Goal: Task Accomplishment & Management: Complete application form

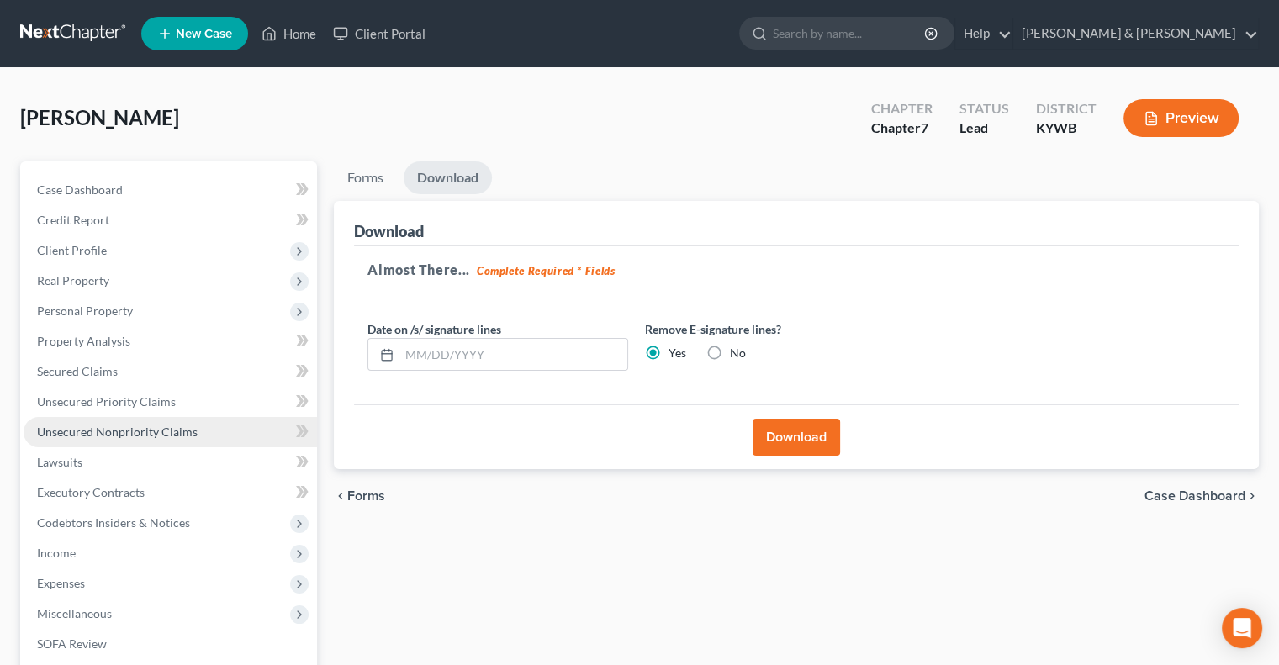
click at [109, 427] on span "Unsecured Nonpriority Claims" at bounding box center [117, 432] width 161 height 14
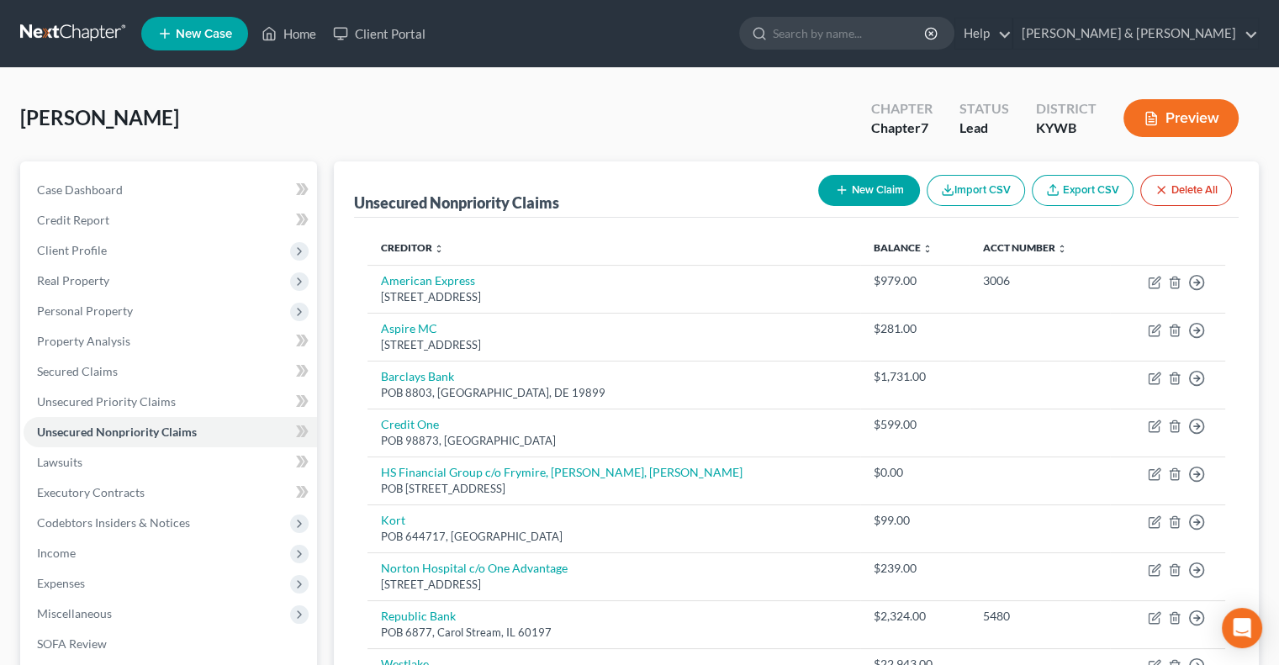
click at [869, 180] on button "New Claim" at bounding box center [869, 190] width 102 height 31
select select "0"
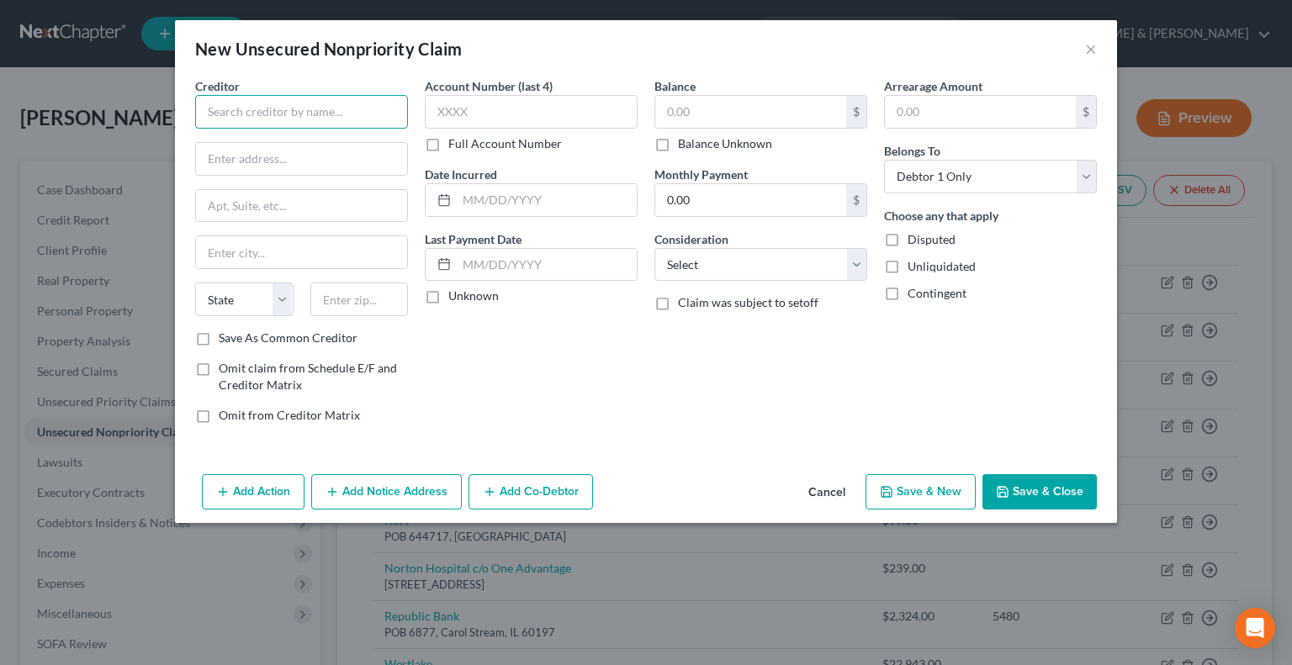
click at [330, 114] on input "text" at bounding box center [301, 112] width 213 height 34
type input "US Attorney (Dept of Ed.)"
click at [295, 167] on input "text" at bounding box center [301, 159] width 211 height 32
type input "[STREET_ADDRESS]"
click at [346, 302] on input "text" at bounding box center [359, 300] width 98 height 34
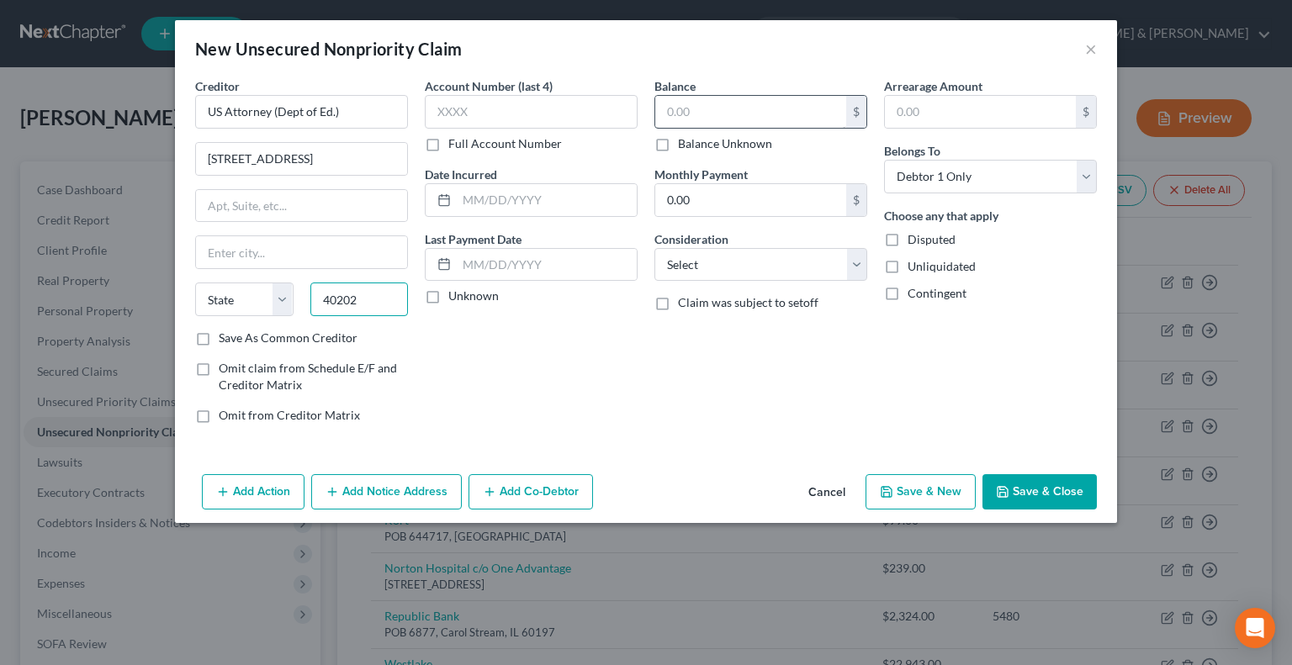
type input "40202"
type input "[GEOGRAPHIC_DATA]"
select select "18"
click at [732, 100] on input "text" at bounding box center [750, 112] width 191 height 32
click at [1012, 496] on button "Save & Close" at bounding box center [1039, 491] width 114 height 35
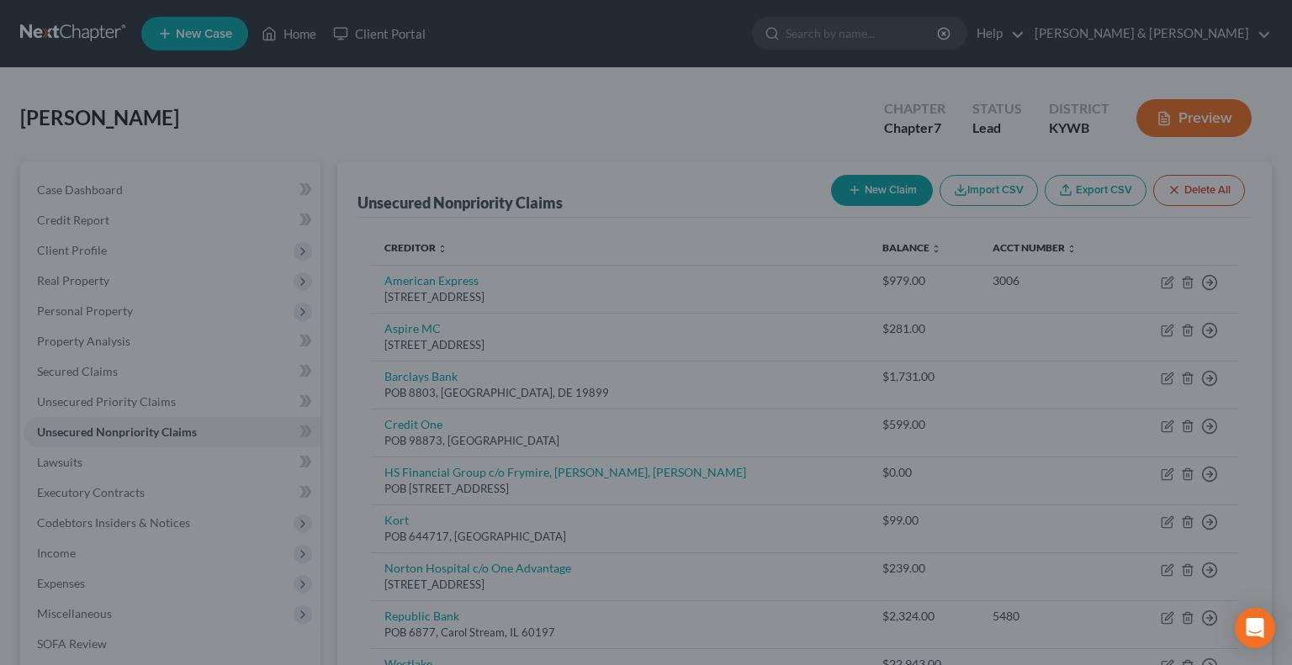
type input "0.00"
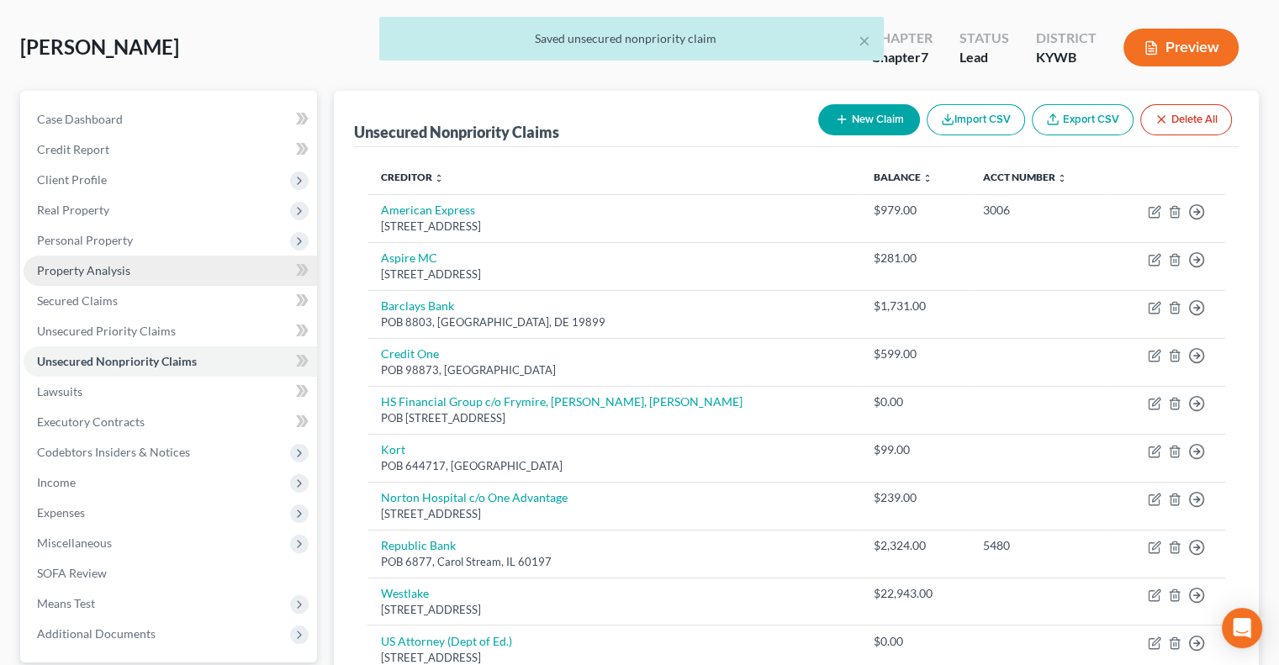
scroll to position [258, 0]
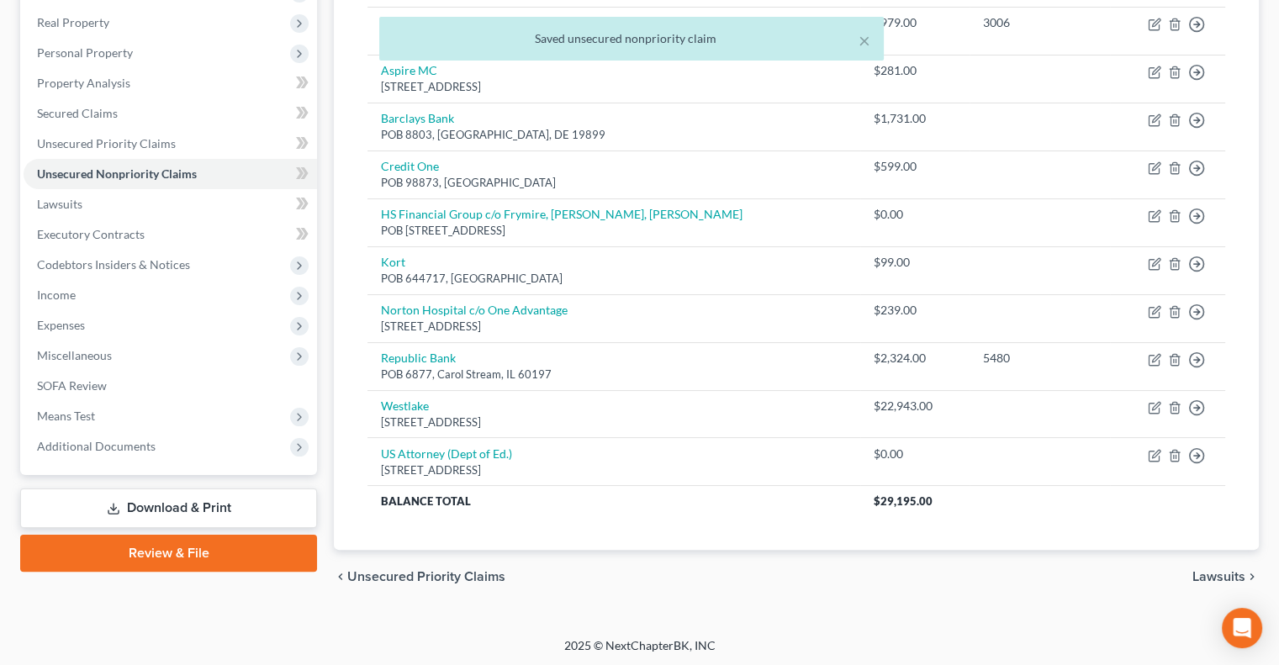
click at [216, 507] on link "Download & Print" at bounding box center [168, 509] width 297 height 40
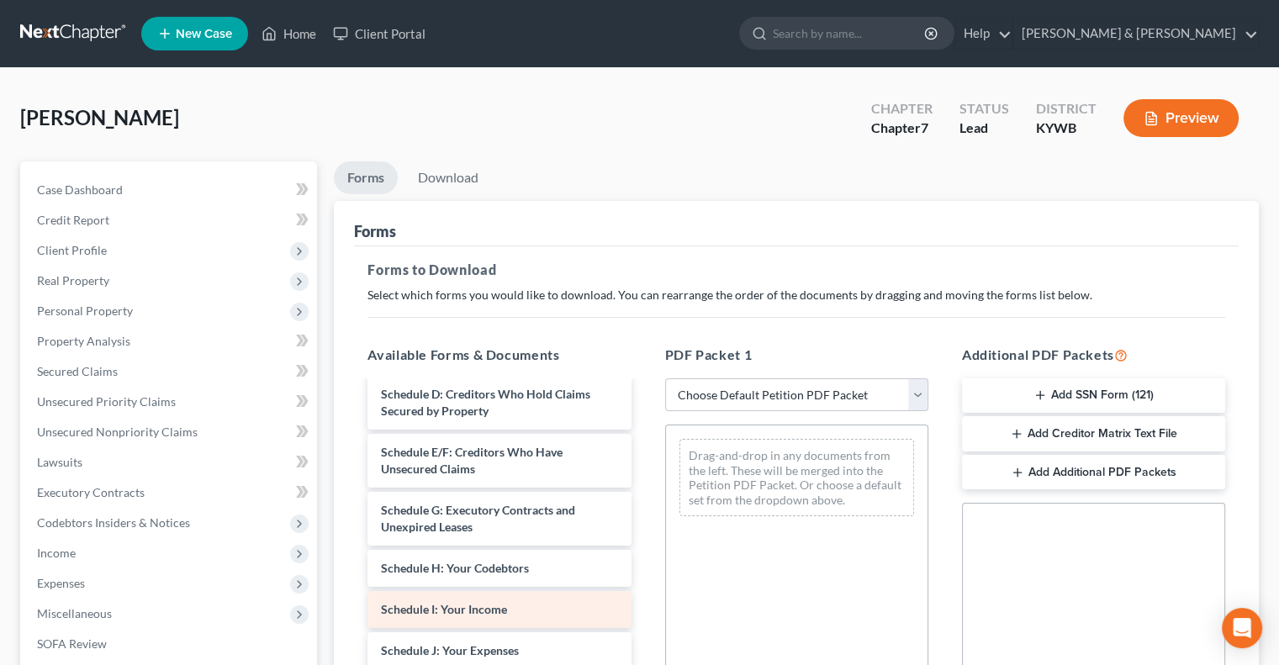
scroll to position [252, 0]
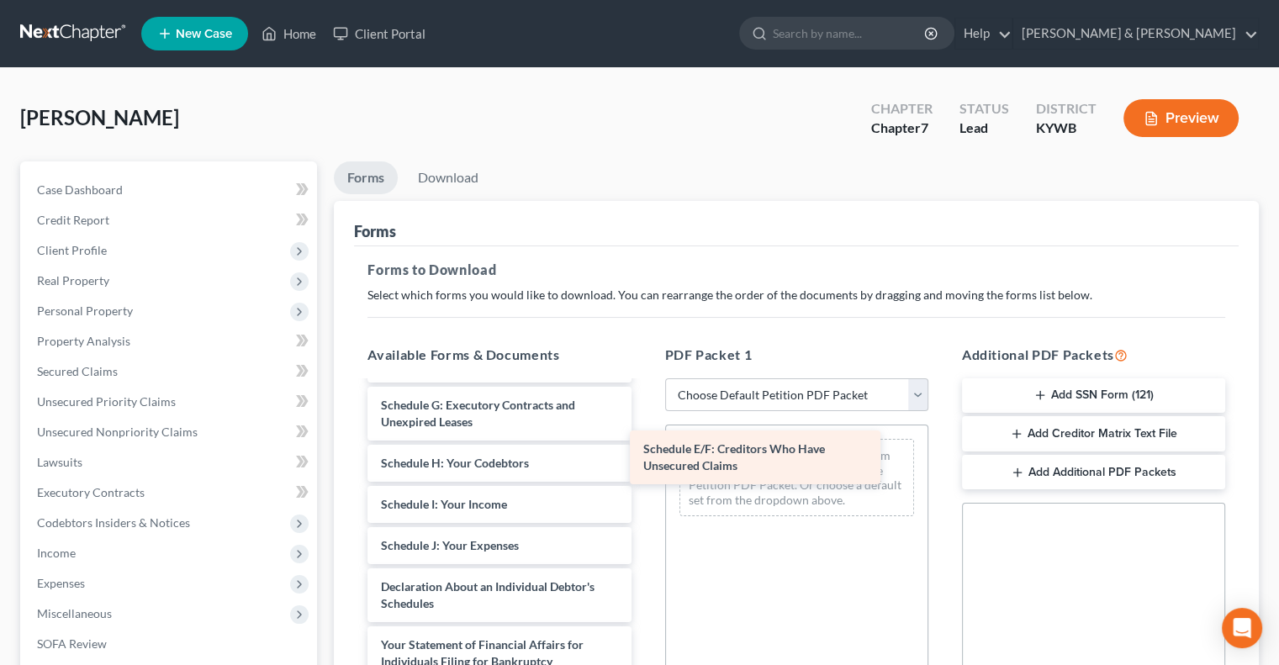
drag, startPoint x: 541, startPoint y: 407, endPoint x: 803, endPoint y: 452, distance: 266.2
click at [644, 452] on div "Schedule E/F: Creditors Who Have Unsecured Claims Voluntary Petition for Indivi…" at bounding box center [499, 554] width 290 height 848
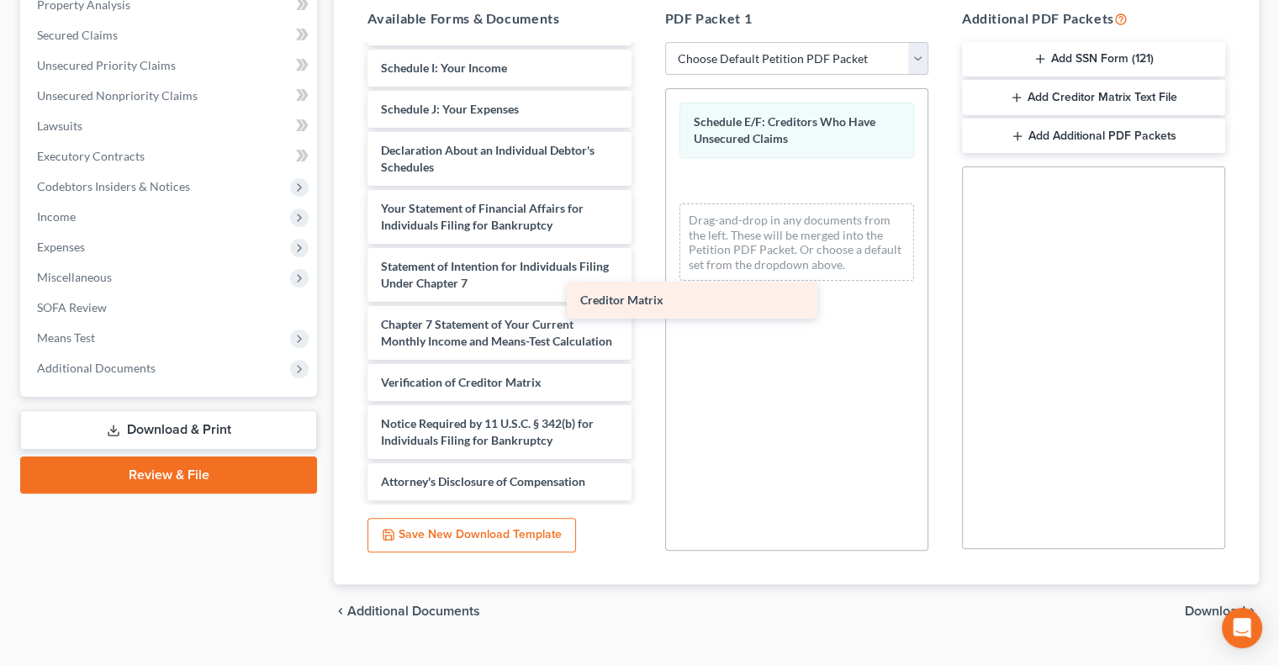
scroll to position [368, 0]
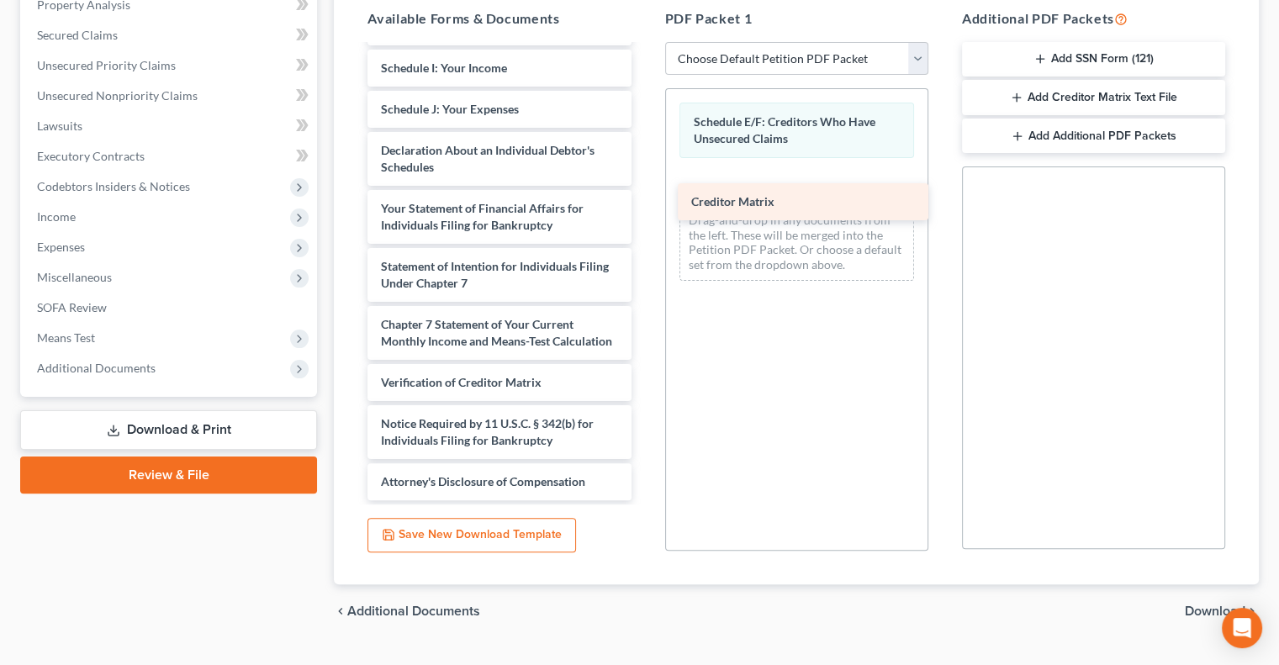
drag, startPoint x: 514, startPoint y: 332, endPoint x: 824, endPoint y: 194, distance: 339.5
click at [644, 194] on div "Creditor Matrix Voluntary Petition for Individuals Filing for Bankruptcy Summar…" at bounding box center [499, 97] width 290 height 806
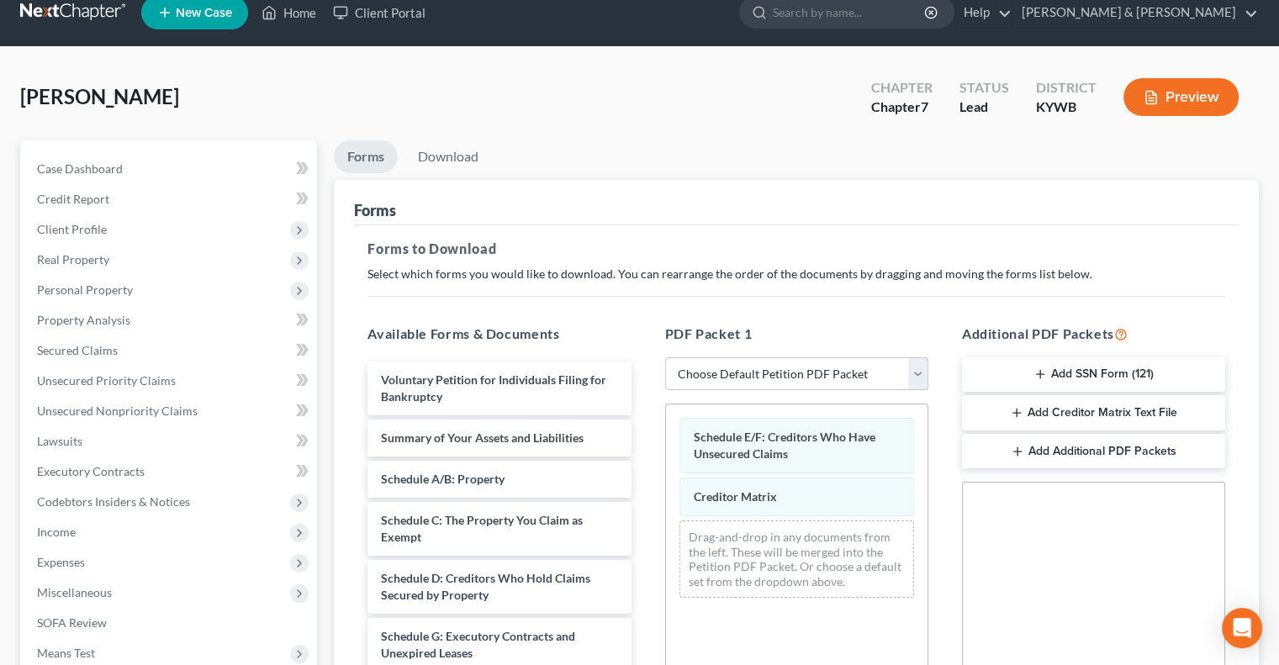
scroll to position [0, 0]
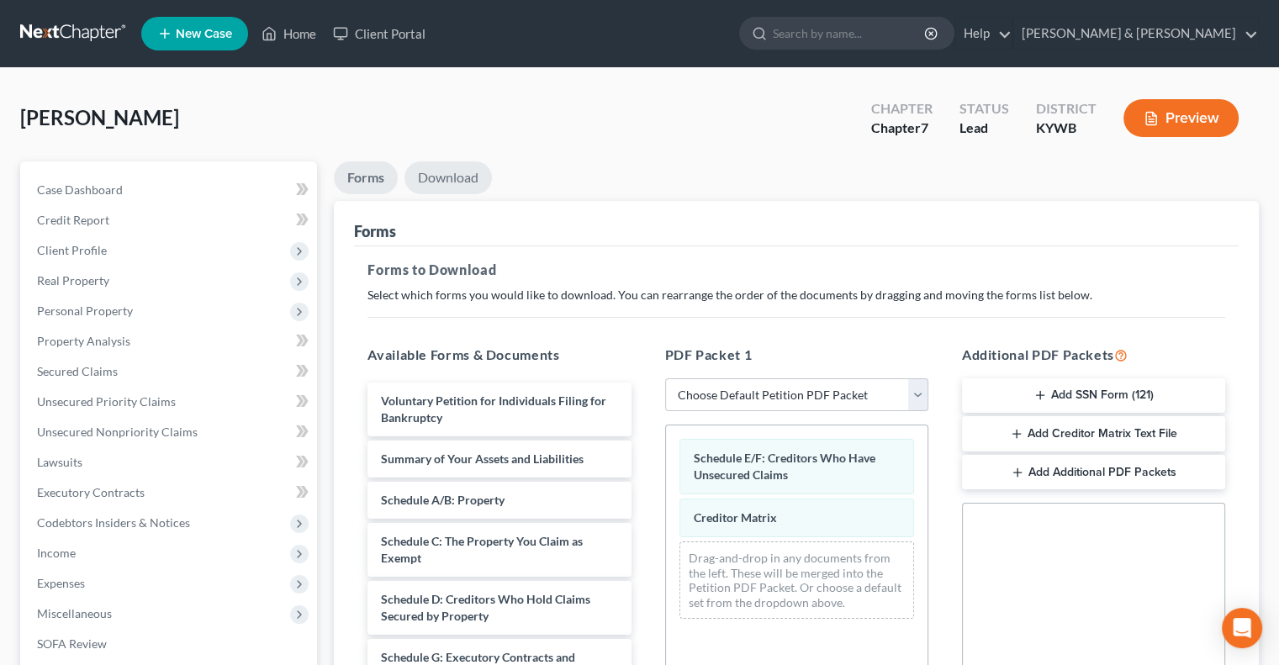
click at [437, 171] on link "Download" at bounding box center [447, 177] width 87 height 33
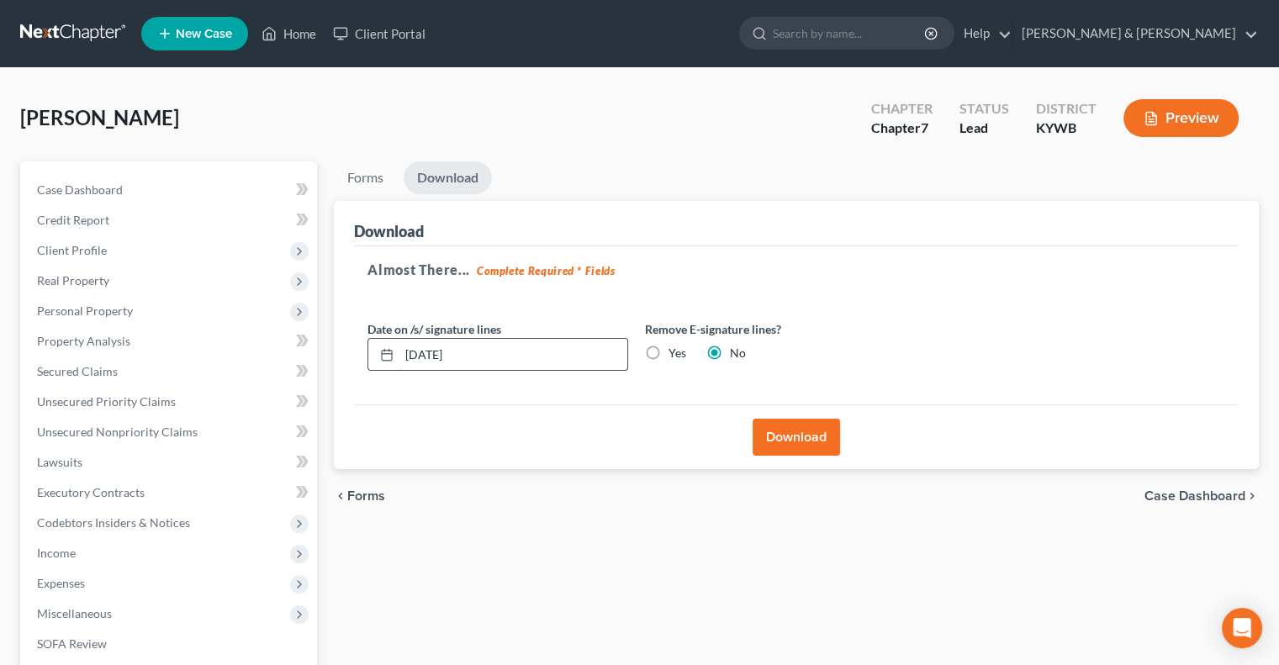
drag, startPoint x: 654, startPoint y: 350, endPoint x: 622, endPoint y: 356, distance: 32.5
click at [668, 351] on label "Yes" at bounding box center [677, 353] width 18 height 17
click at [675, 351] on input "Yes" at bounding box center [680, 350] width 11 height 11
radio input "true"
radio input "false"
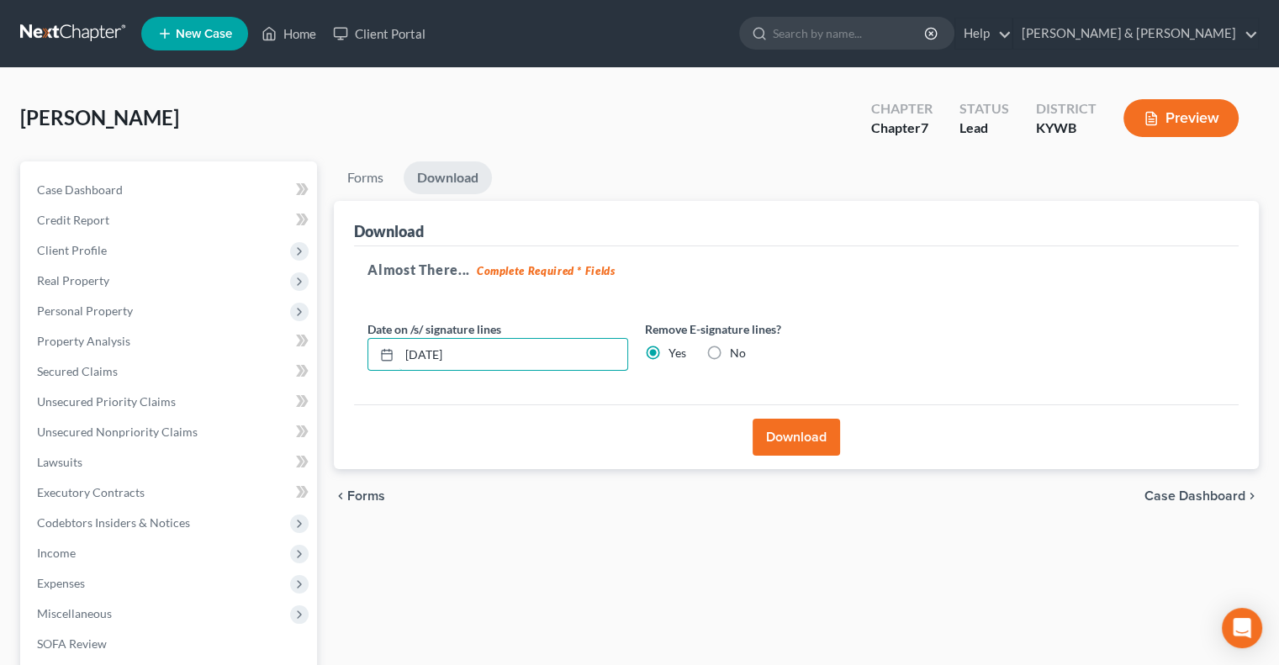
drag, startPoint x: 505, startPoint y: 354, endPoint x: 394, endPoint y: 370, distance: 112.1
click at [394, 370] on div "Date on /s/ signature lines [DATE] Remove E-signature lines? Yes No" at bounding box center [636, 352] width 555 height 65
click at [803, 447] on button "Download" at bounding box center [796, 437] width 87 height 37
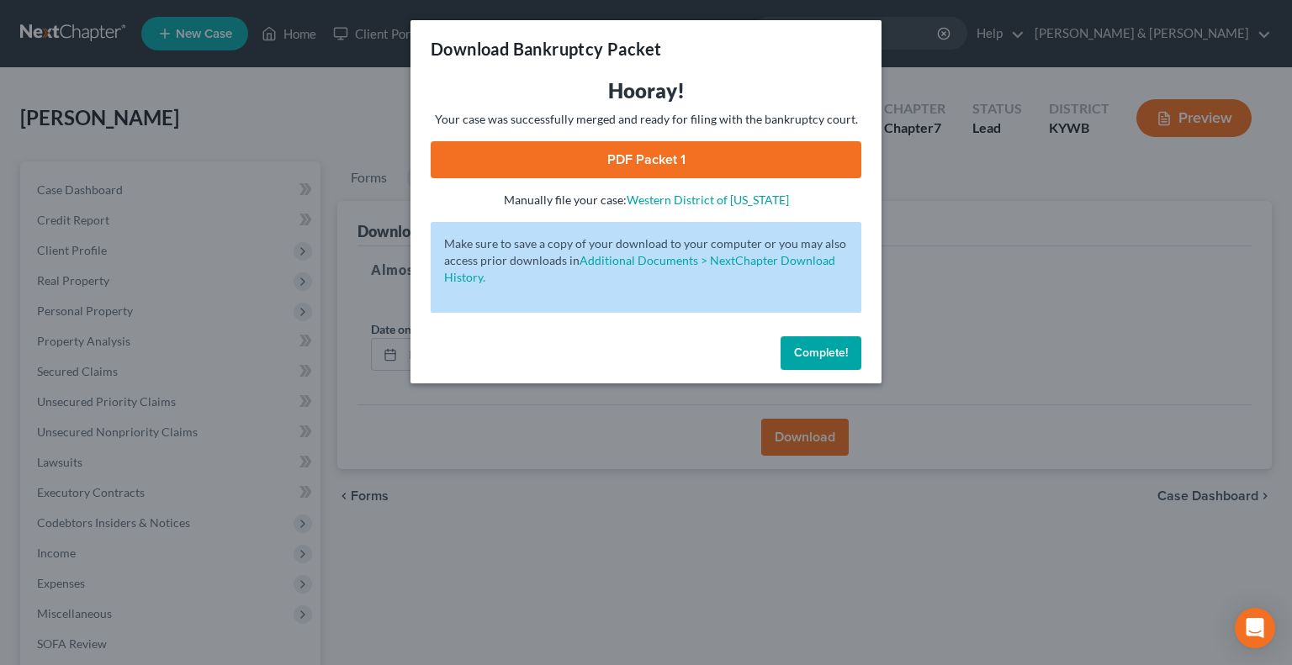
click at [683, 151] on link "PDF Packet 1" at bounding box center [646, 159] width 431 height 37
click at [837, 349] on span "Complete!" at bounding box center [821, 353] width 54 height 14
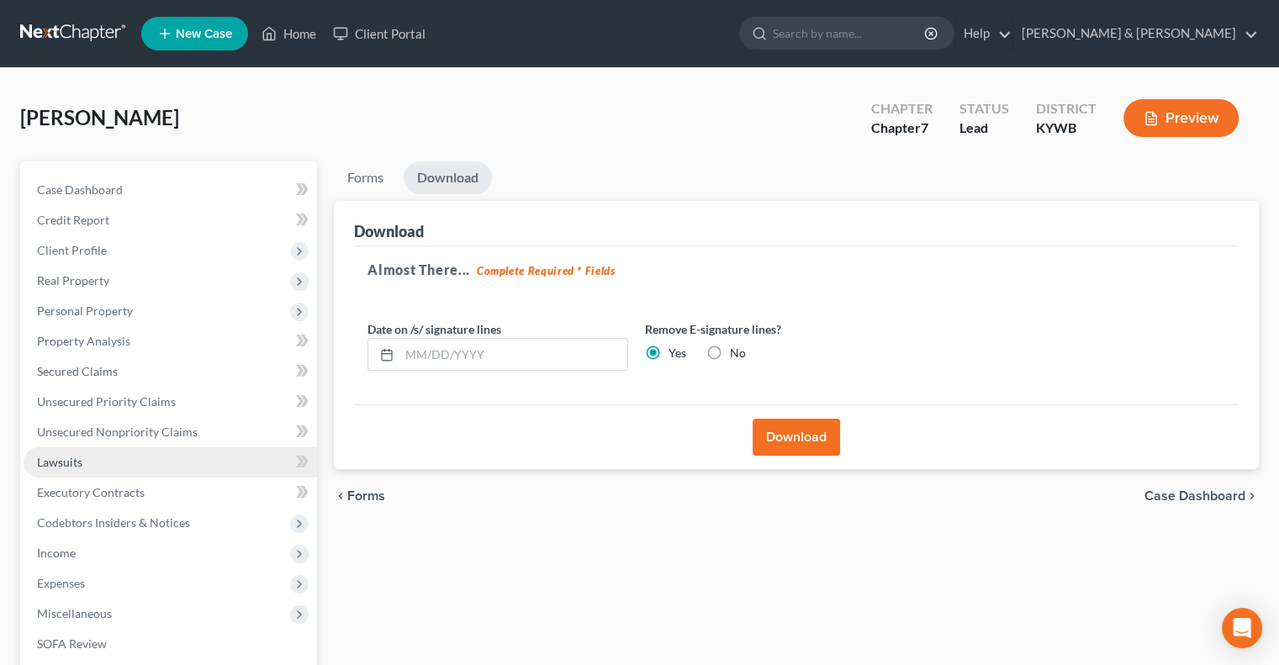
click at [103, 453] on link "Lawsuits" at bounding box center [170, 462] width 293 height 30
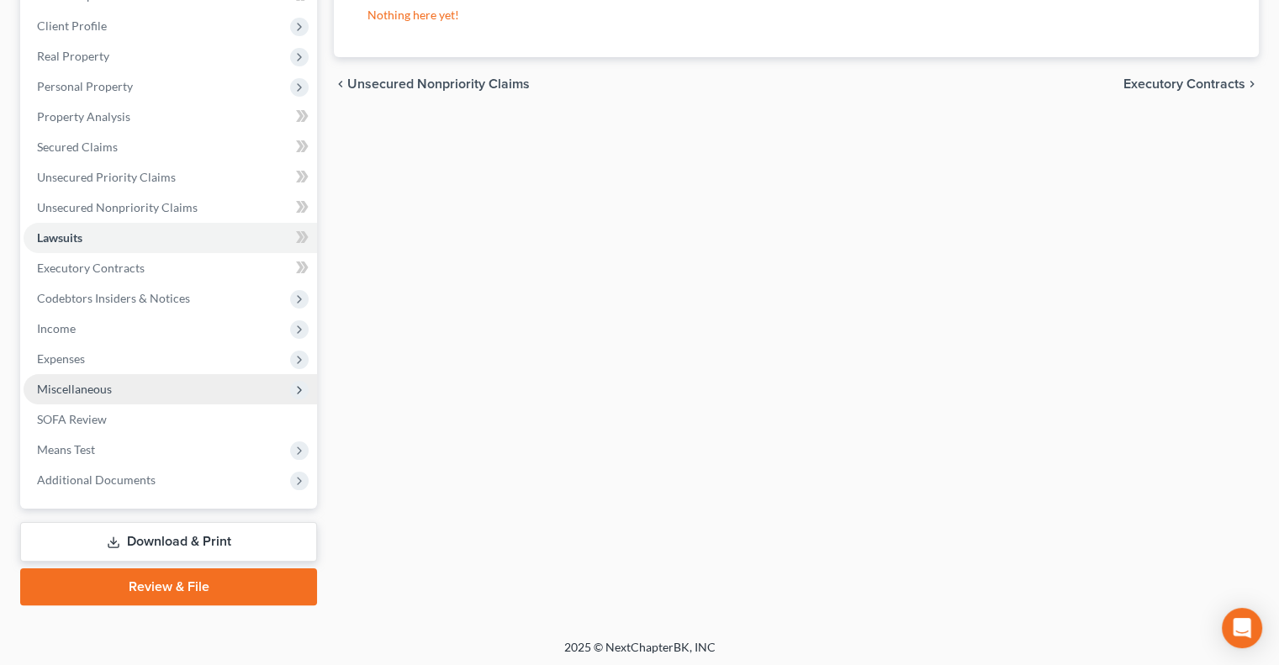
scroll to position [227, 0]
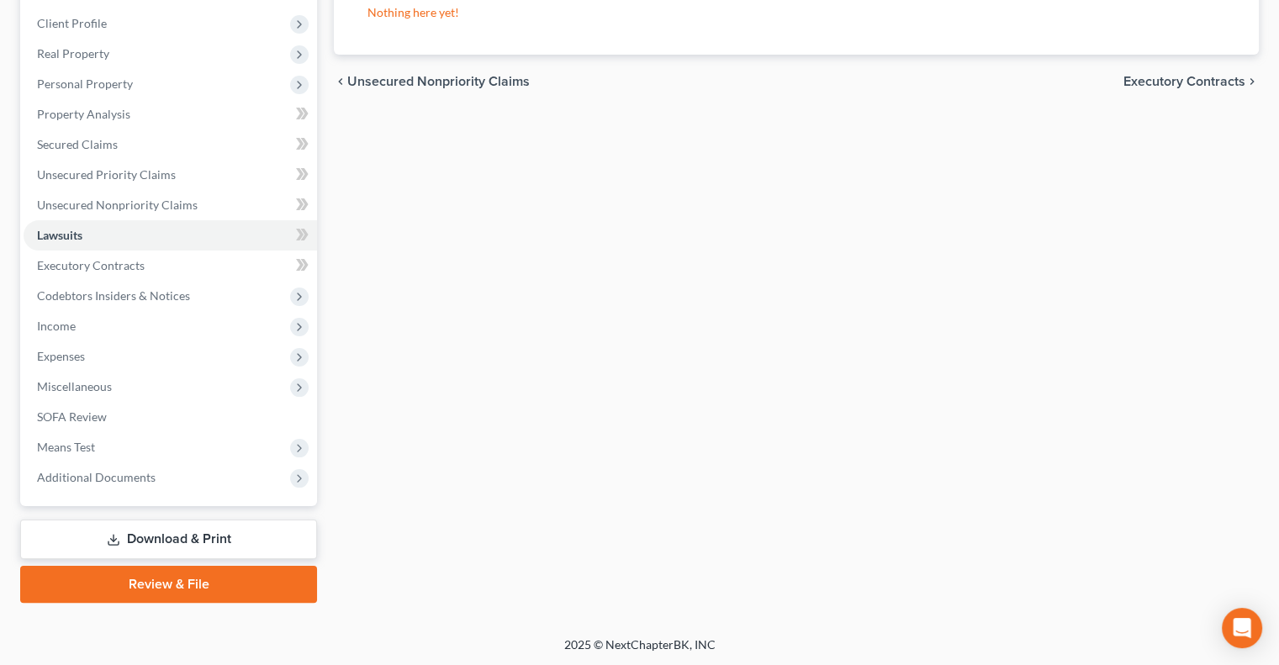
click at [242, 533] on link "Download & Print" at bounding box center [168, 540] width 297 height 40
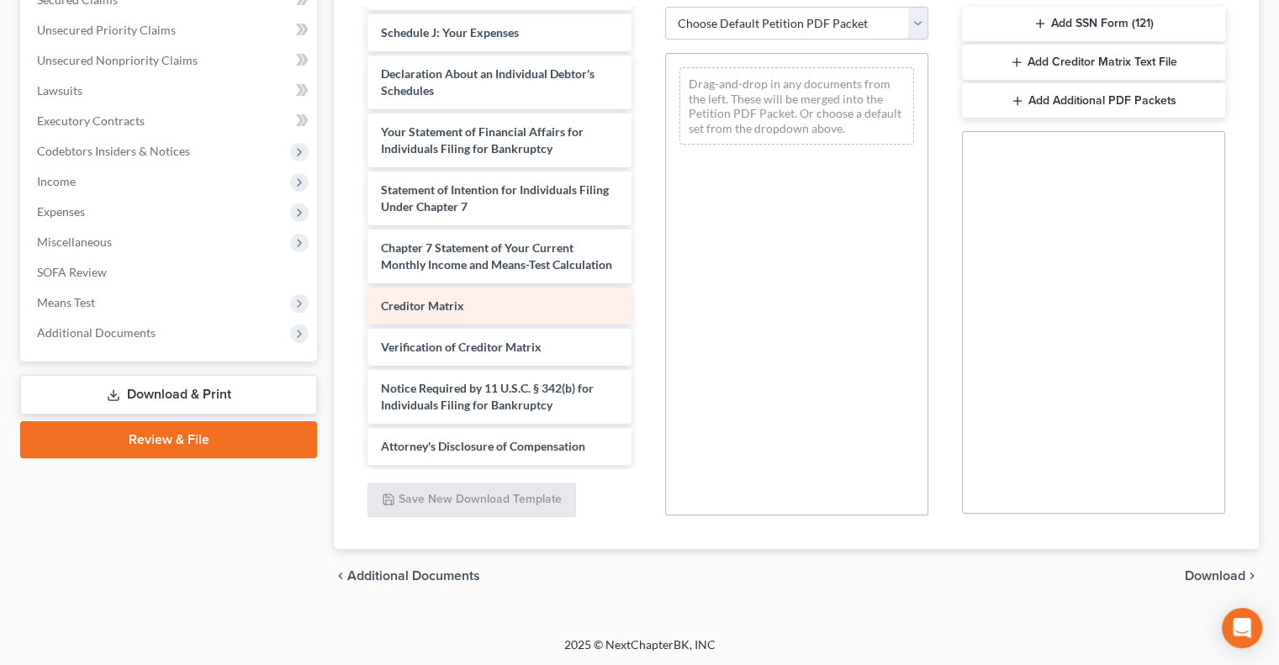
scroll to position [427, 0]
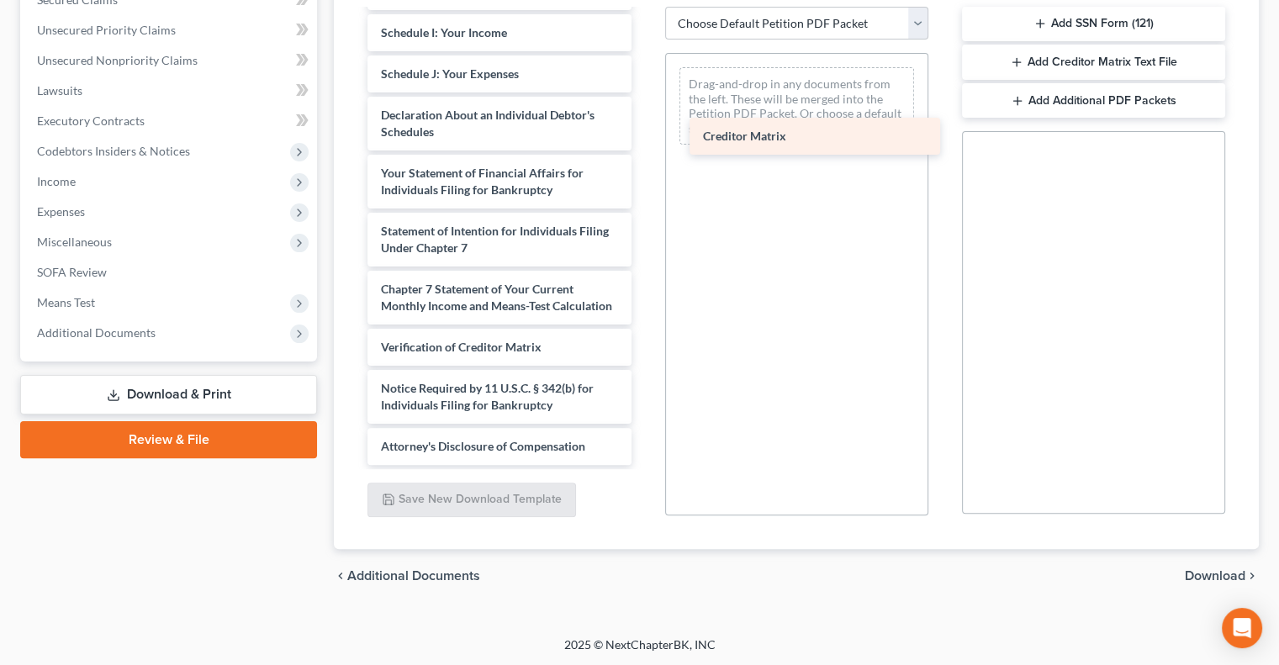
drag, startPoint x: 499, startPoint y: 299, endPoint x: 822, endPoint y: 130, distance: 363.7
click at [644, 130] on div "Creditor Matrix Voluntary Petition for Individuals Filing for Bankruptcy Summar…" at bounding box center [499, 33] width 290 height 864
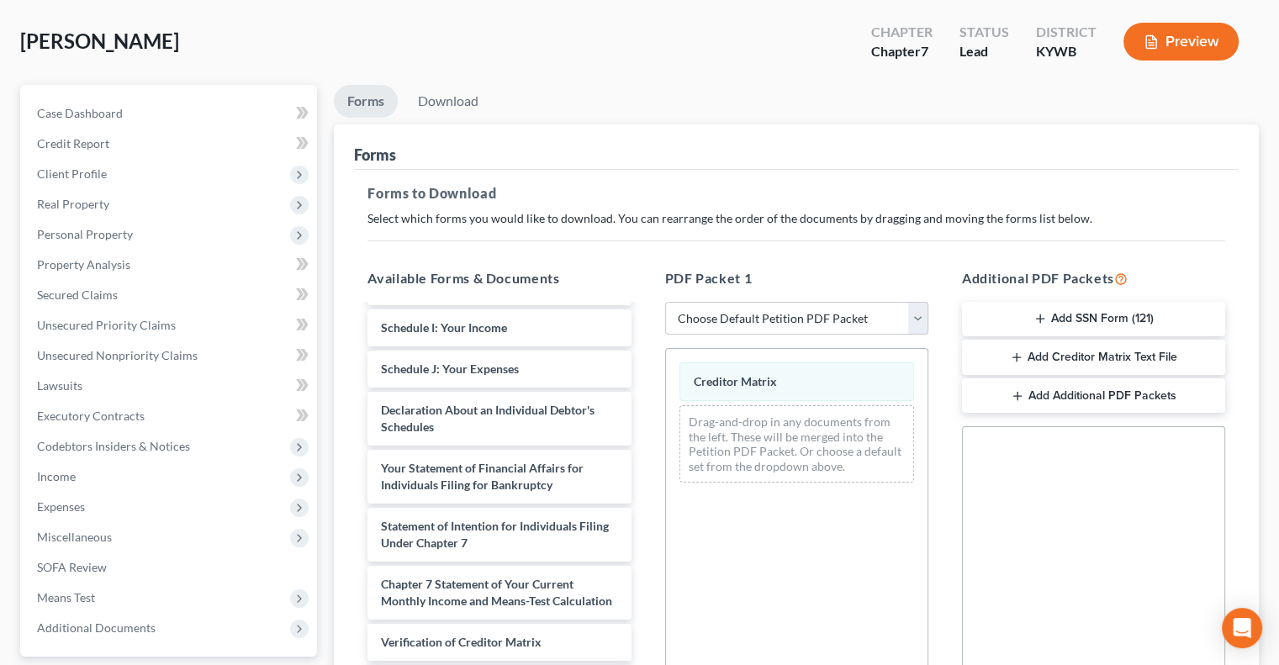
scroll to position [0, 0]
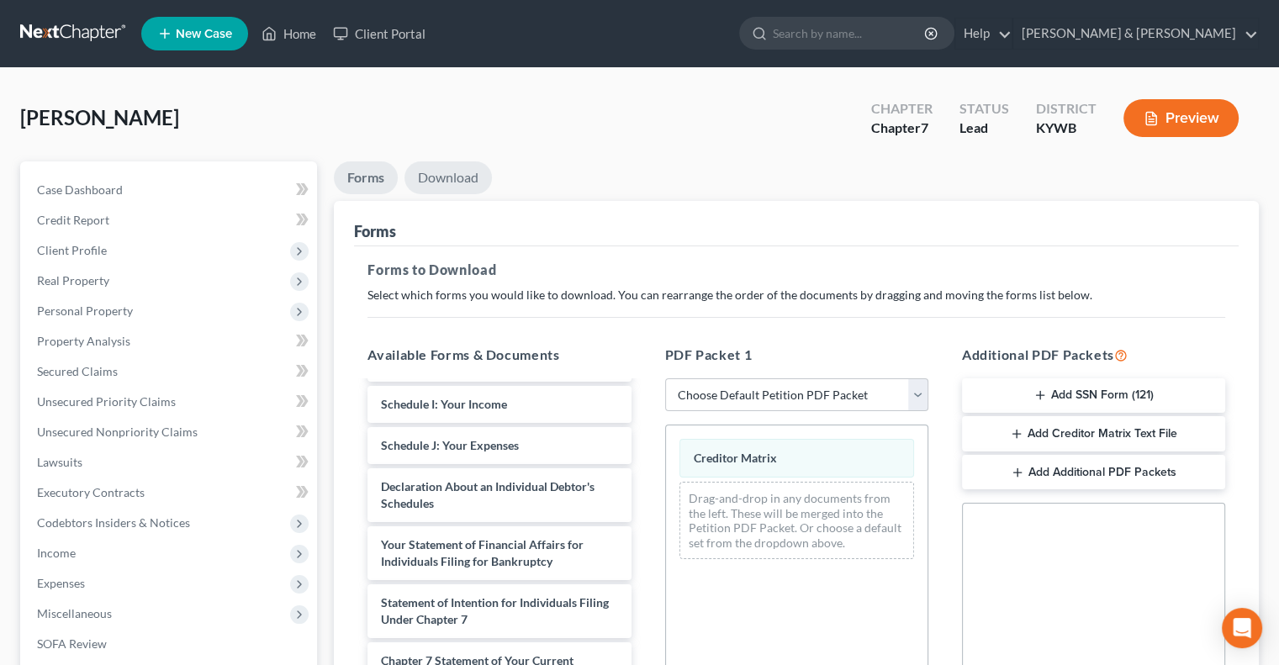
click at [457, 182] on link "Download" at bounding box center [447, 177] width 87 height 33
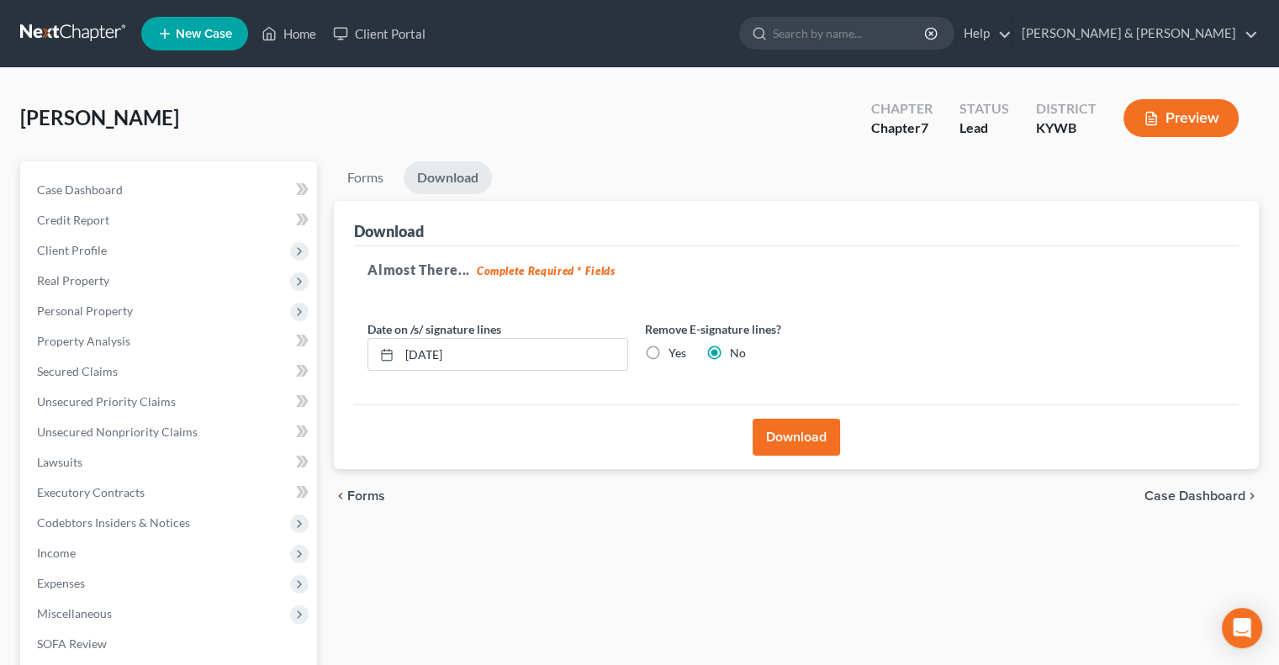
click at [668, 351] on label "Yes" at bounding box center [677, 353] width 18 height 17
click at [675, 351] on input "Yes" at bounding box center [680, 350] width 11 height 11
radio input "true"
radio input "false"
drag, startPoint x: 538, startPoint y: 346, endPoint x: 388, endPoint y: 357, distance: 150.1
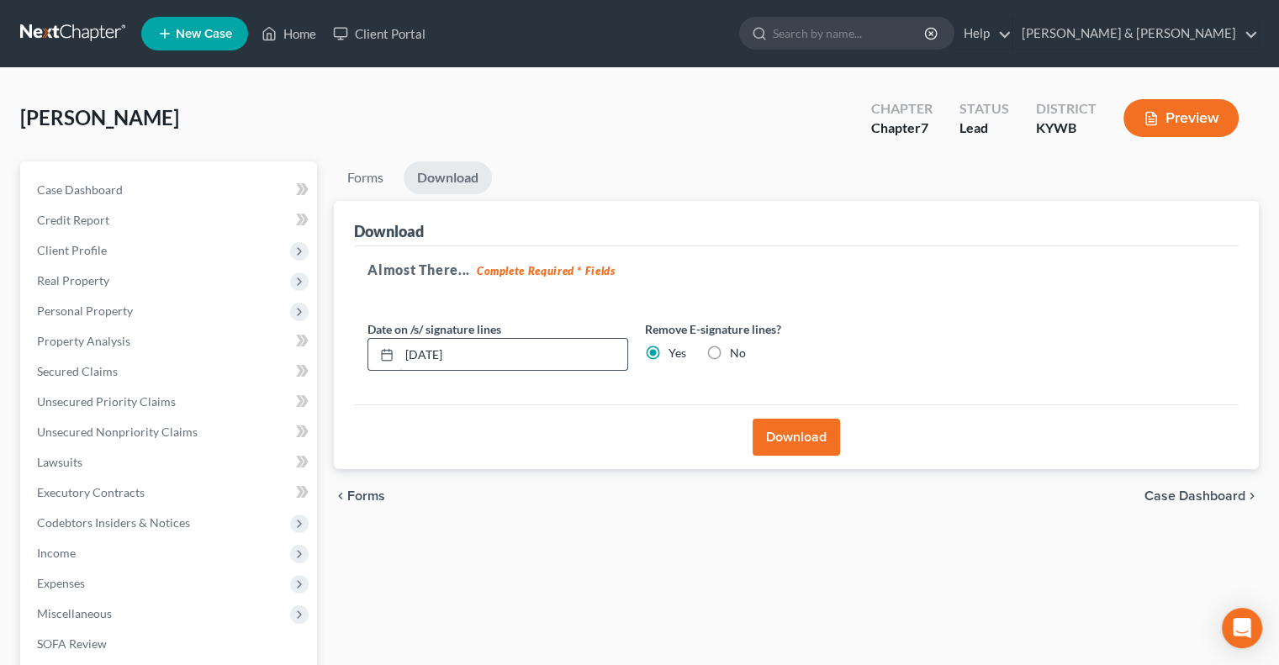
click at [388, 357] on div "[DATE]" at bounding box center [497, 355] width 261 height 34
click at [814, 434] on button "Download" at bounding box center [796, 437] width 87 height 37
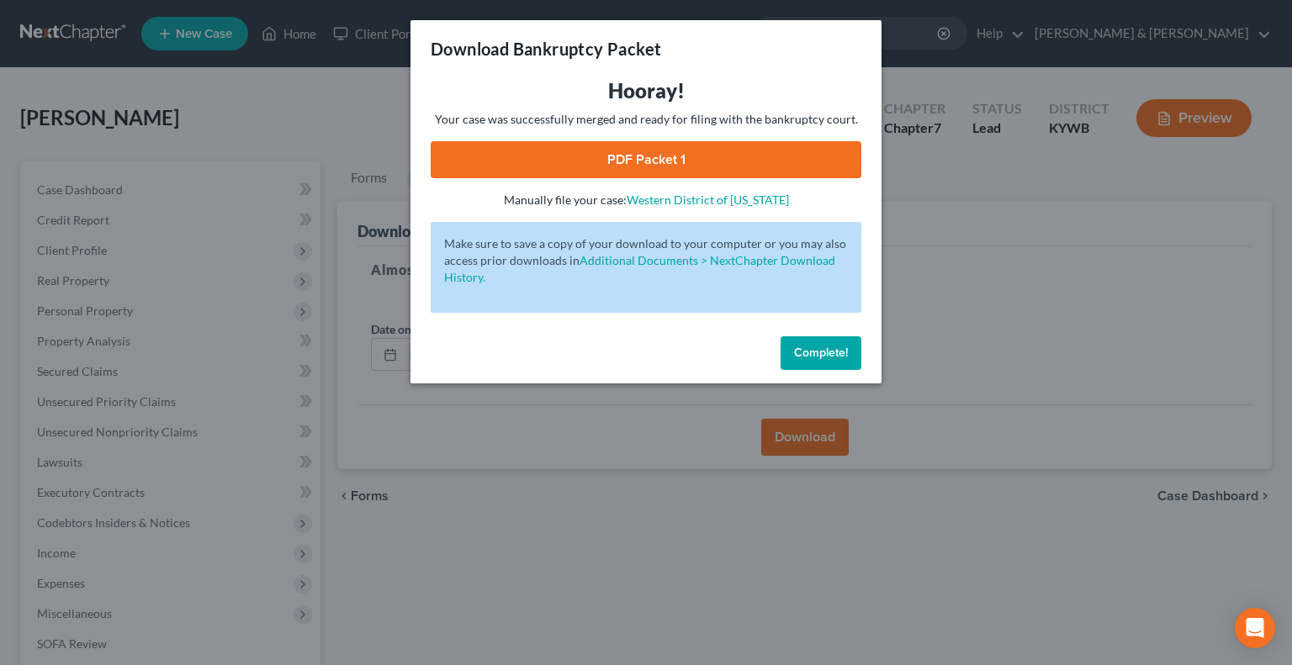
click at [706, 140] on div "Hooray! Your case was successfully merged and ready for filing with the bankrup…" at bounding box center [646, 142] width 431 height 131
click at [702, 147] on link "PDF Packet 1" at bounding box center [646, 159] width 431 height 37
click at [828, 357] on span "Complete!" at bounding box center [821, 353] width 54 height 14
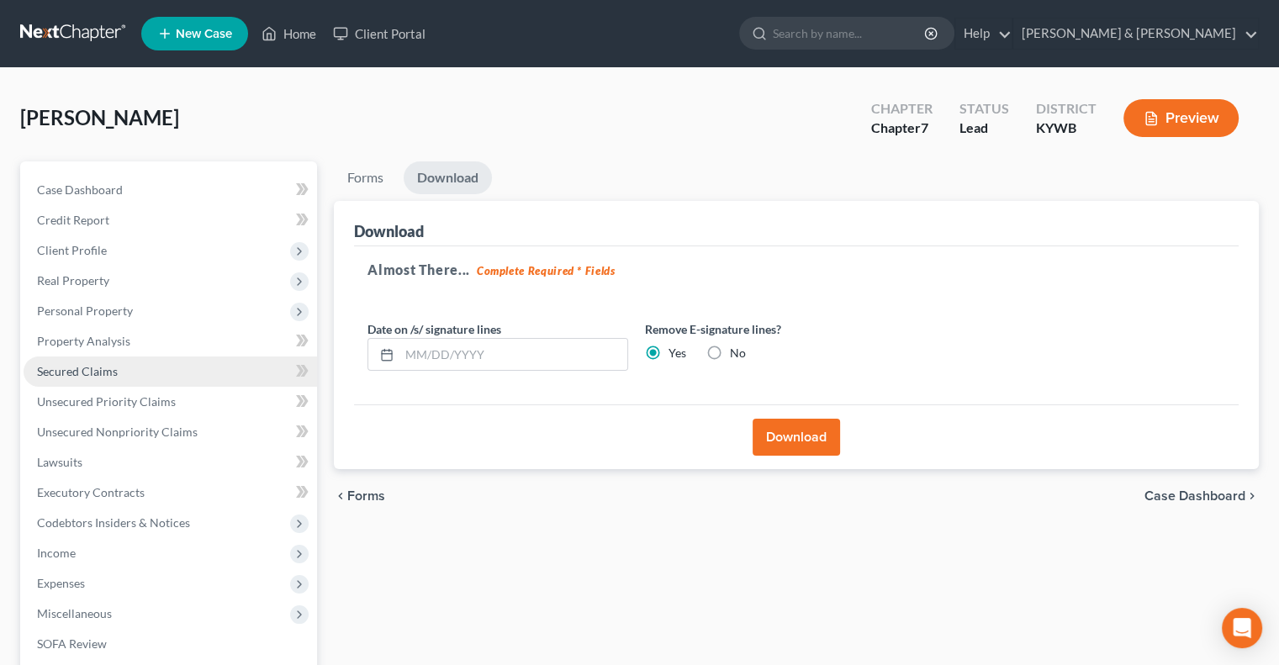
click at [71, 367] on span "Secured Claims" at bounding box center [77, 371] width 81 height 14
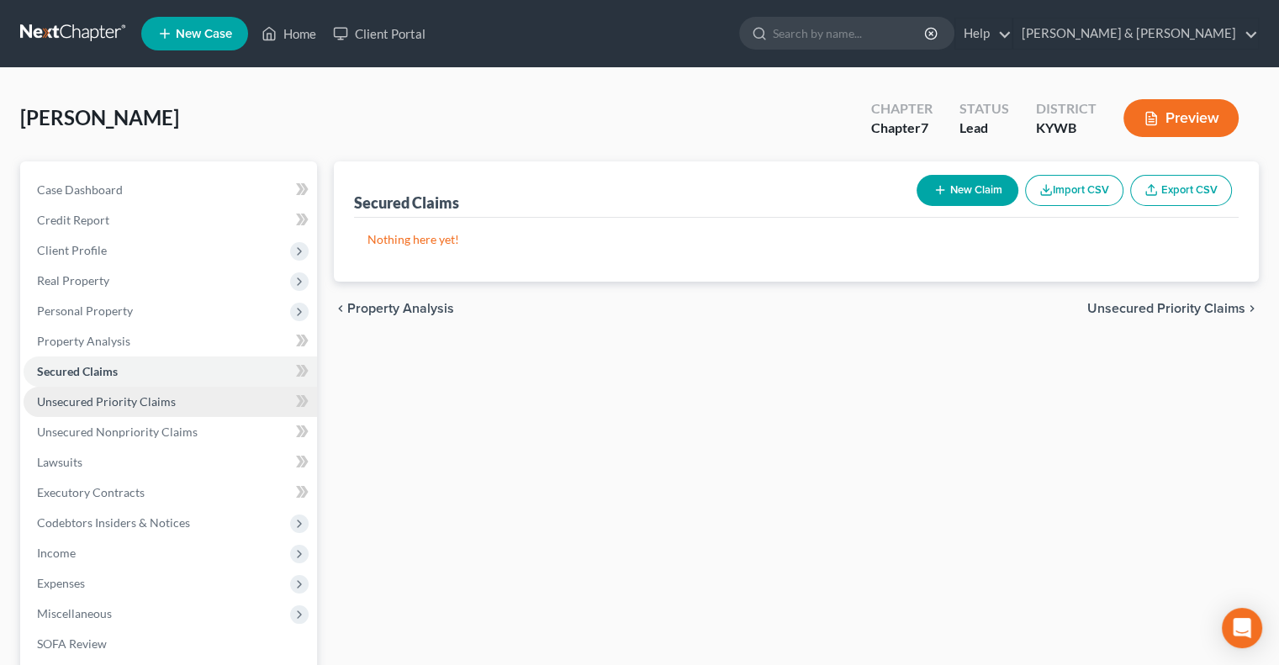
click at [74, 399] on span "Unsecured Priority Claims" at bounding box center [106, 401] width 139 height 14
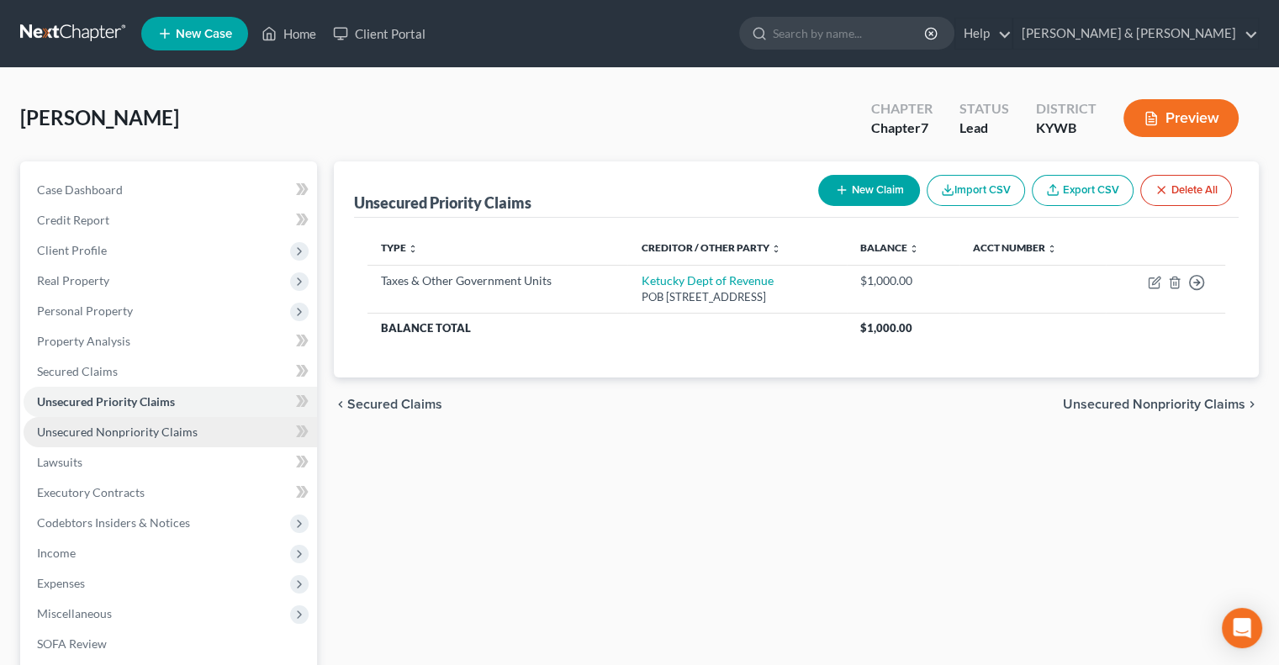
click at [87, 430] on span "Unsecured Nonpriority Claims" at bounding box center [117, 432] width 161 height 14
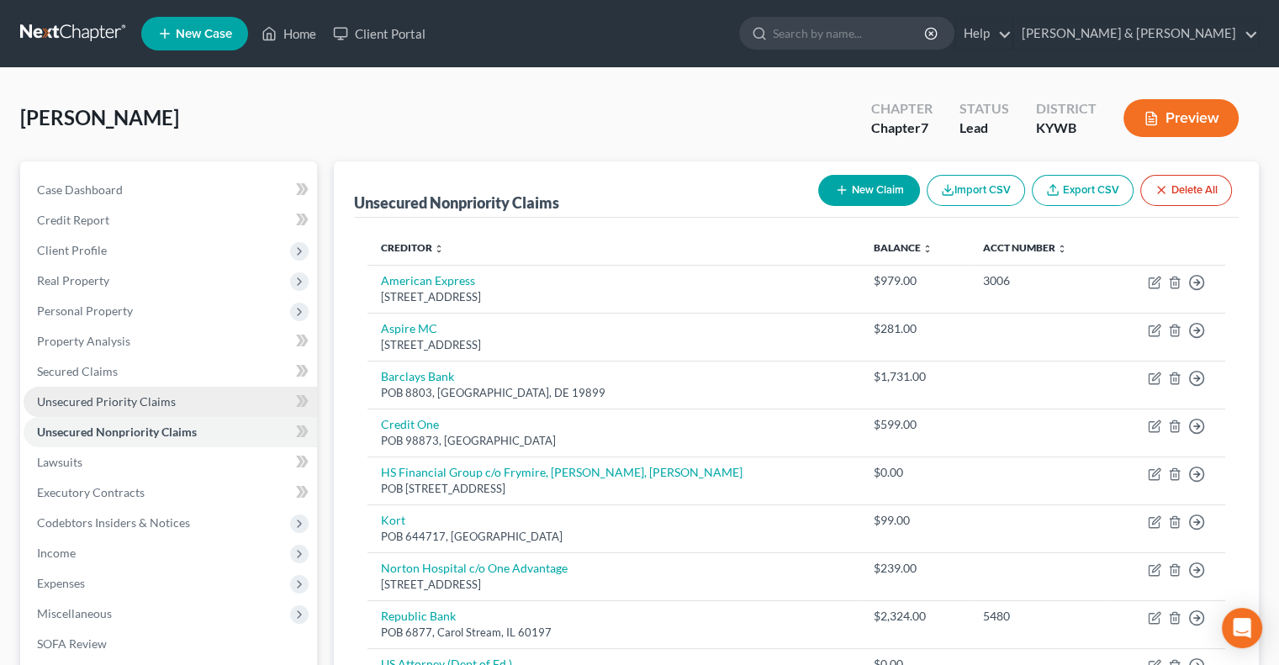
click at [163, 401] on span "Unsecured Priority Claims" at bounding box center [106, 401] width 139 height 14
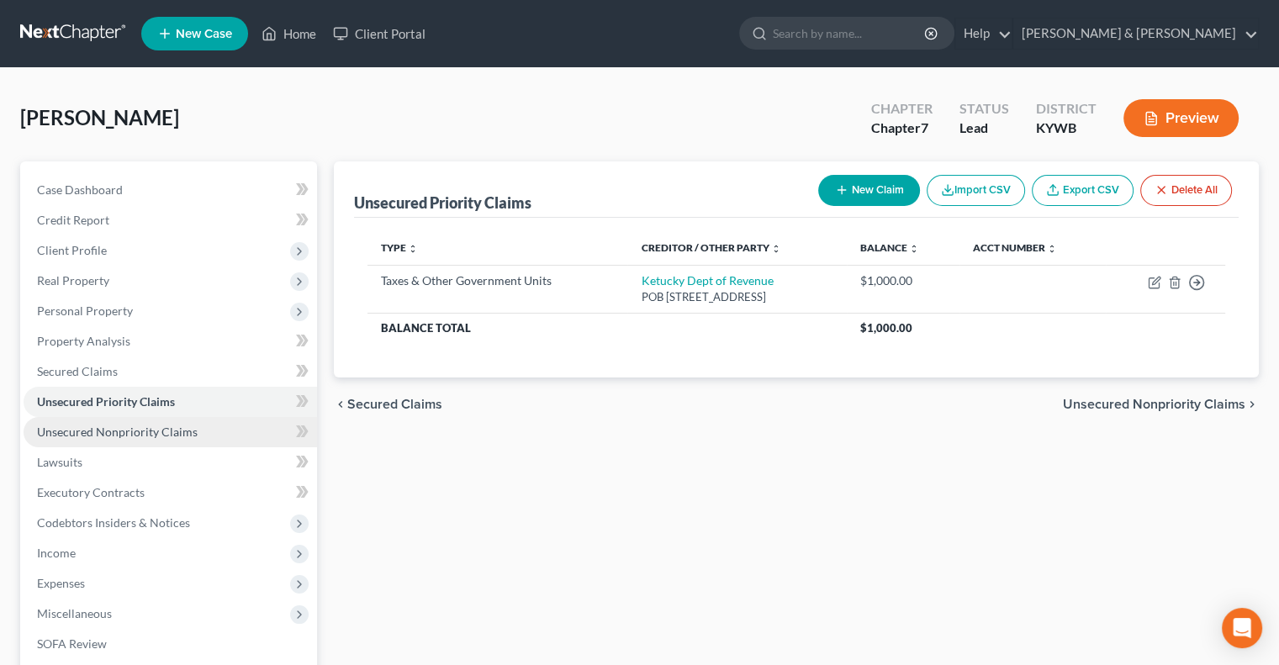
click at [165, 434] on span "Unsecured Nonpriority Claims" at bounding box center [117, 432] width 161 height 14
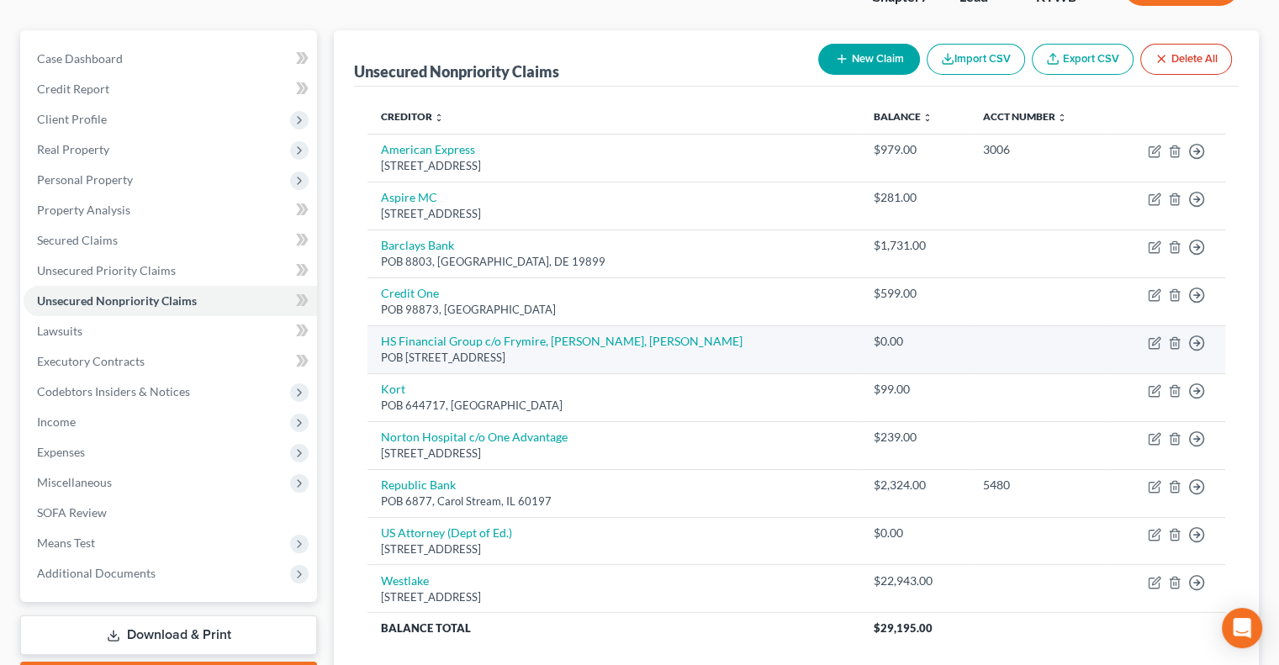
scroll to position [168, 0]
